Goal: Submit feedback/report problem

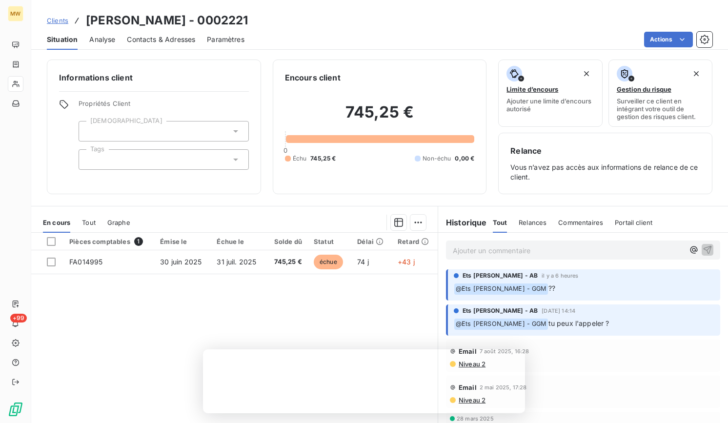
click at [555, 286] on span "??" at bounding box center [552, 288] width 7 height 8
click at [473, 254] on p "Ajouter un commentaire ﻿" at bounding box center [568, 251] width 231 height 12
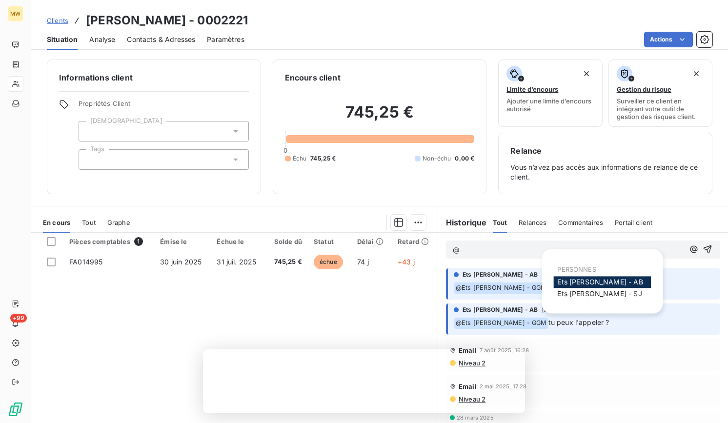
click at [601, 279] on span "Ets [PERSON_NAME] - AB" at bounding box center [599, 282] width 85 height 8
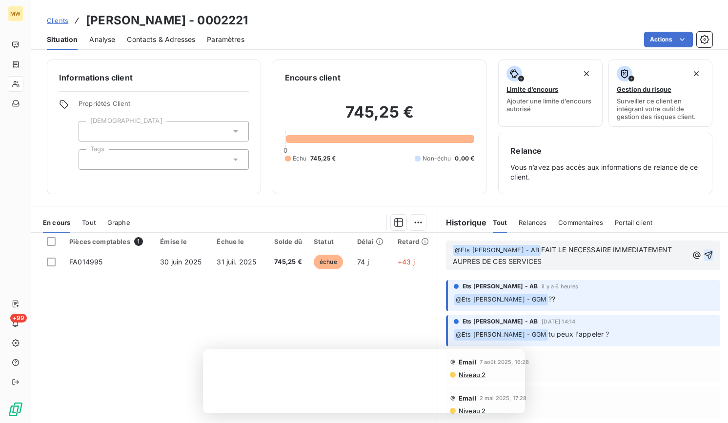
click at [704, 254] on icon "button" at bounding box center [709, 255] width 10 height 10
